Goal: Transaction & Acquisition: Purchase product/service

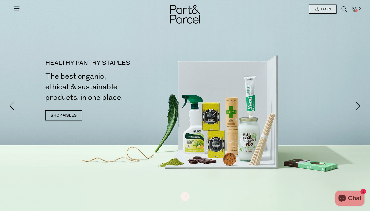
click at [340, 10] on li at bounding box center [342, 10] width 10 height 8
click at [345, 10] on icon at bounding box center [344, 9] width 5 height 6
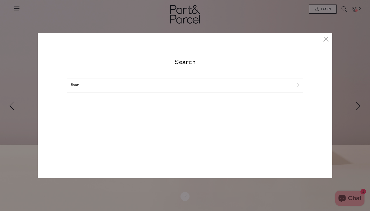
type input "flour"
click at [296, 82] on input "submit" at bounding box center [296, 86] width 8 height 8
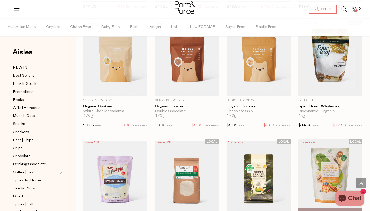
scroll to position [156, 0]
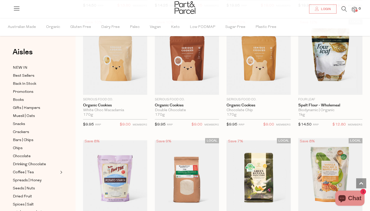
click at [337, 13] on li at bounding box center [342, 10] width 10 height 8
click at [343, 10] on icon at bounding box center [344, 9] width 5 height 6
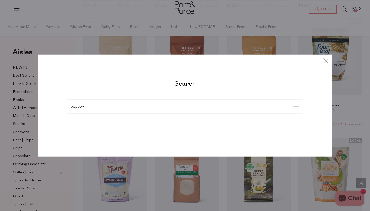
type input "popcorn"
click at [296, 107] on input "submit" at bounding box center [296, 107] width 8 height 8
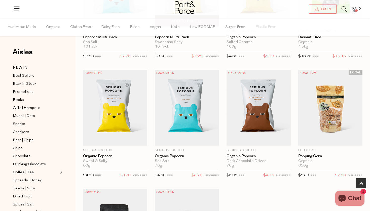
scroll to position [289, 0]
